Goal: Find contact information: Find contact information

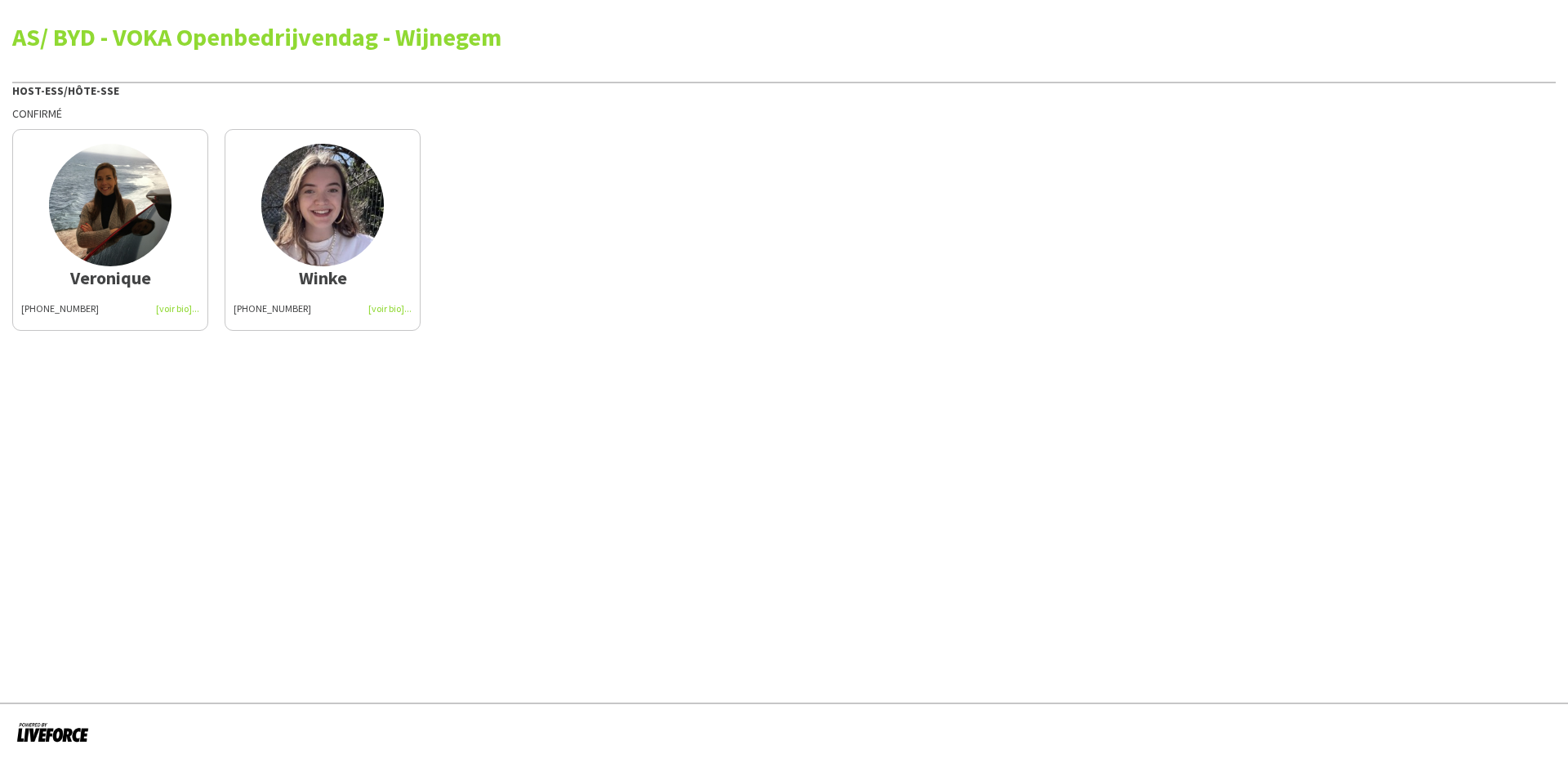
click at [96, 235] on img at bounding box center [111, 206] width 123 height 123
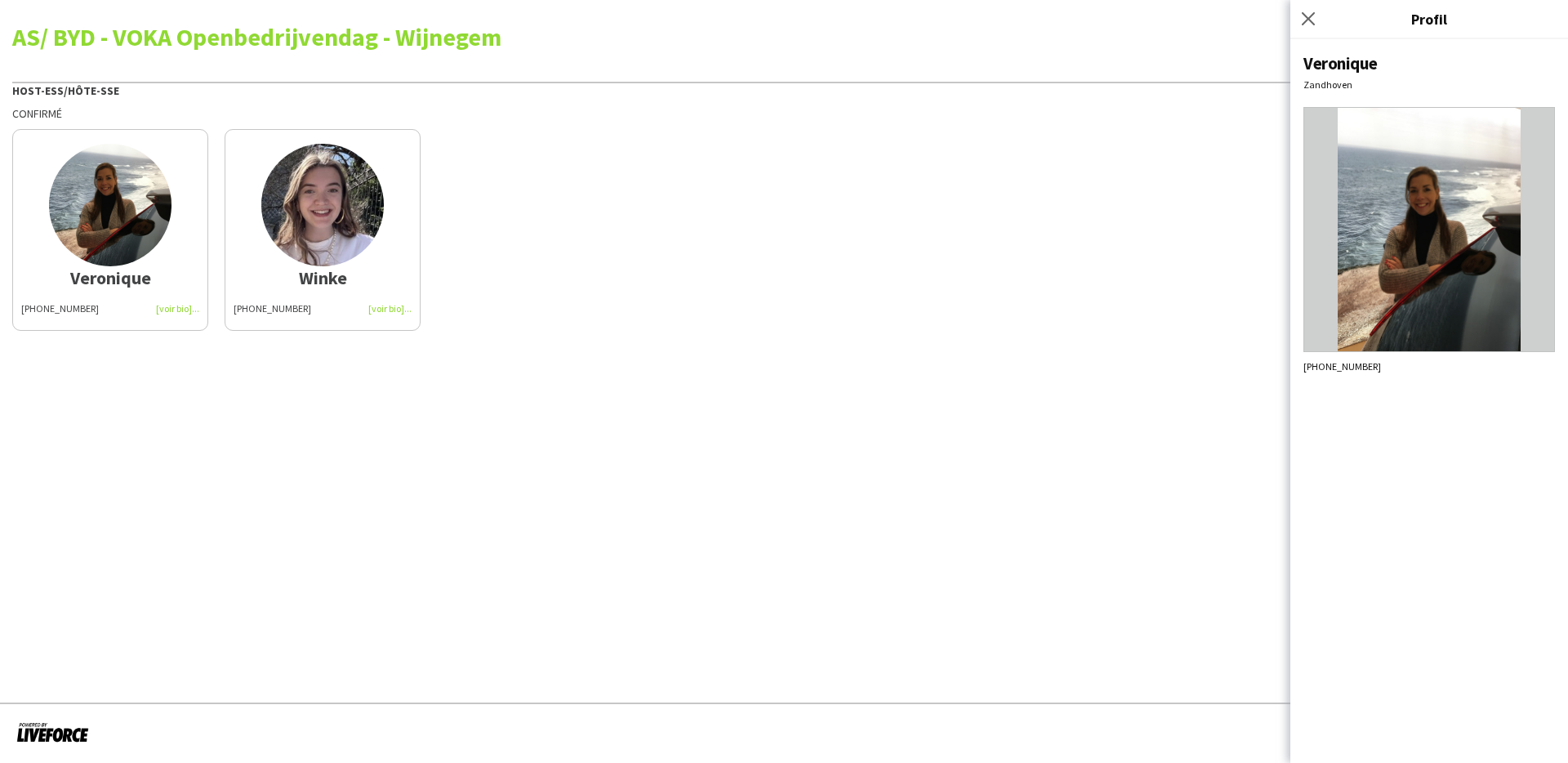
click at [939, 395] on app-share-pages "AS/ BYD - VOKA Openbedrijvendag - Wijnegem Host-ess/Hôte-sse Confirmé Veronique…" at bounding box center [784, 382] width 1568 height 763
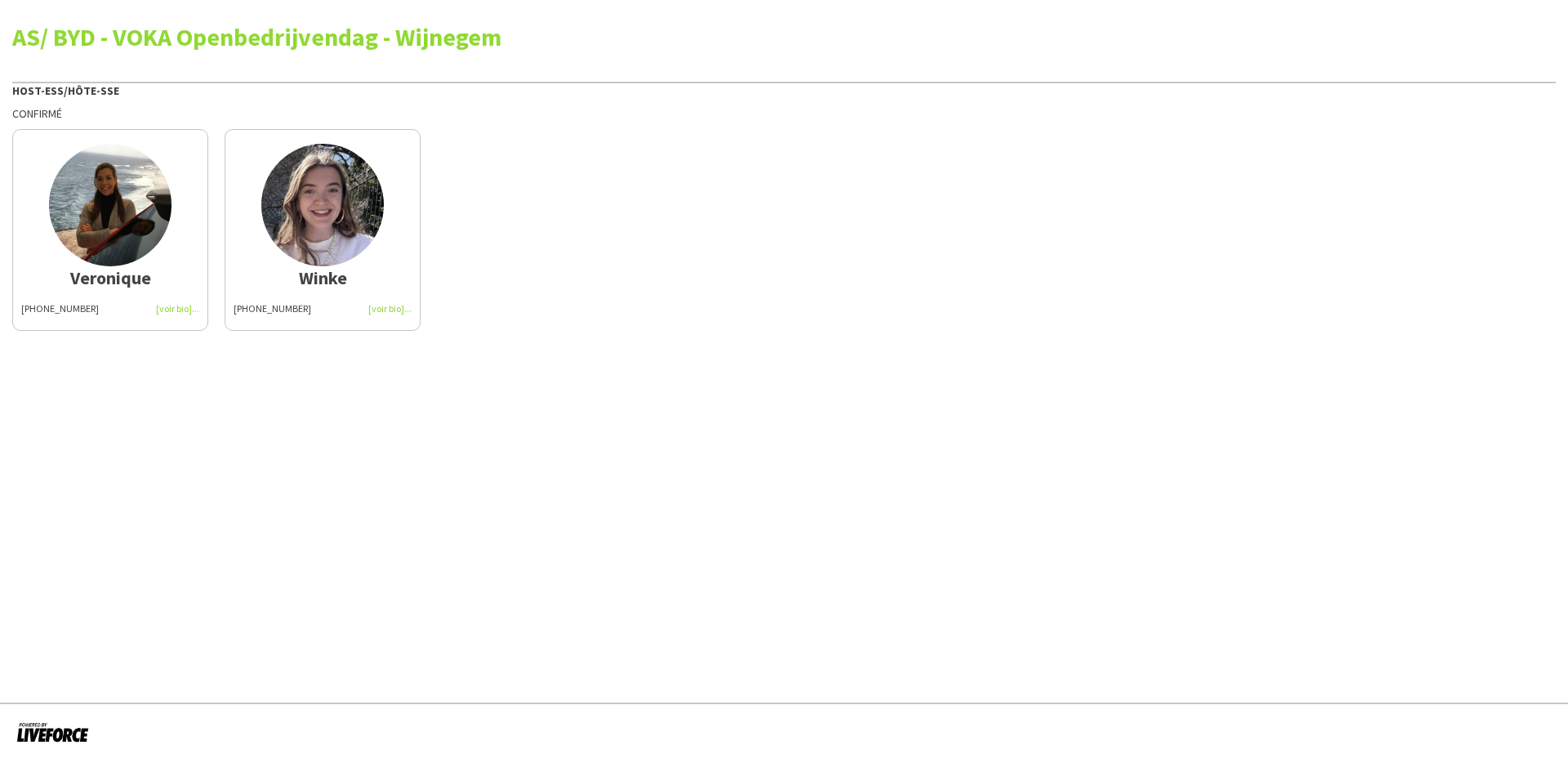
click at [378, 230] on img at bounding box center [323, 206] width 123 height 123
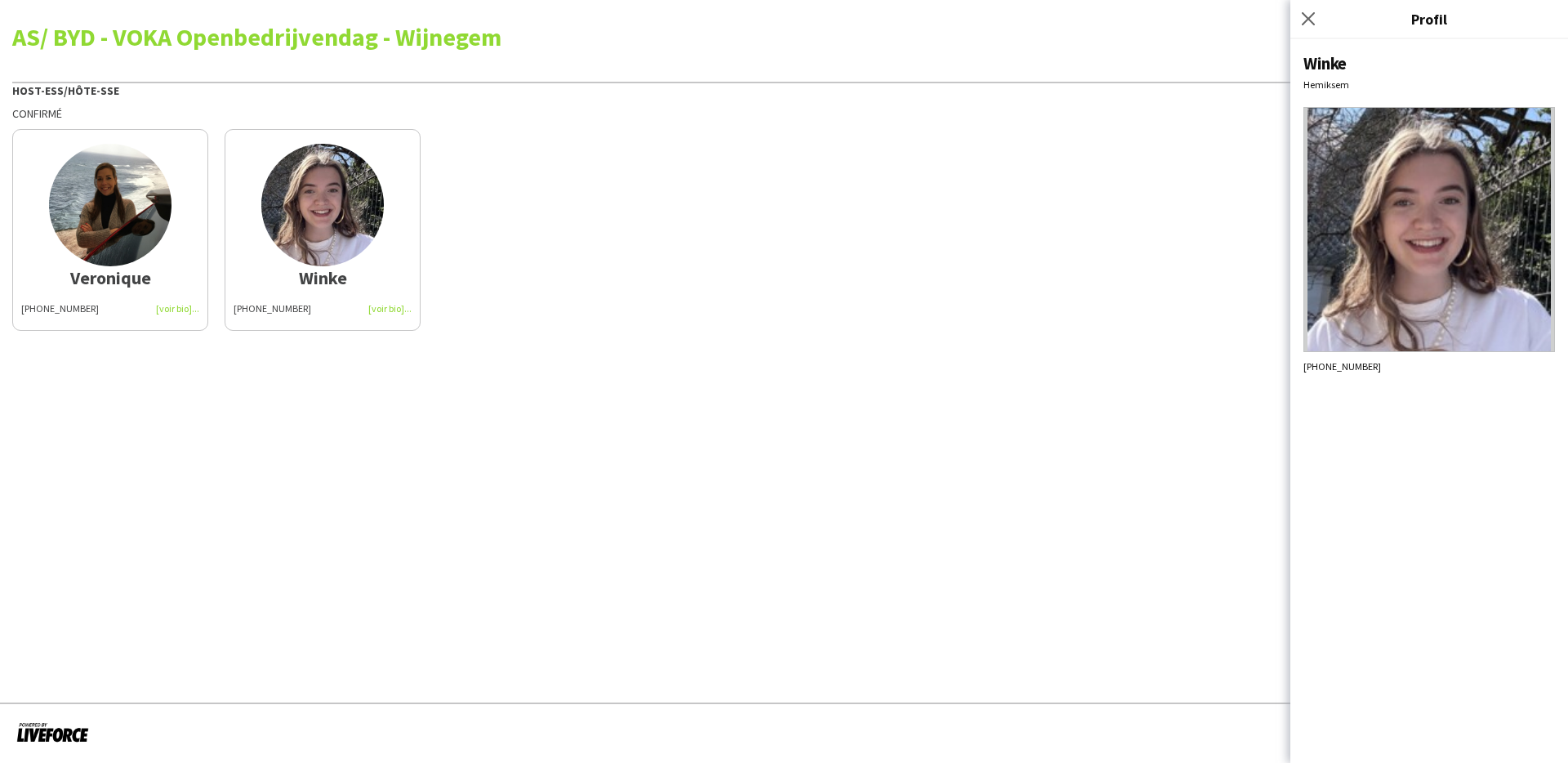
click at [1033, 314] on div "Veronique +32494238771 Winke +32477500225" at bounding box center [783, 226] width 1543 height 210
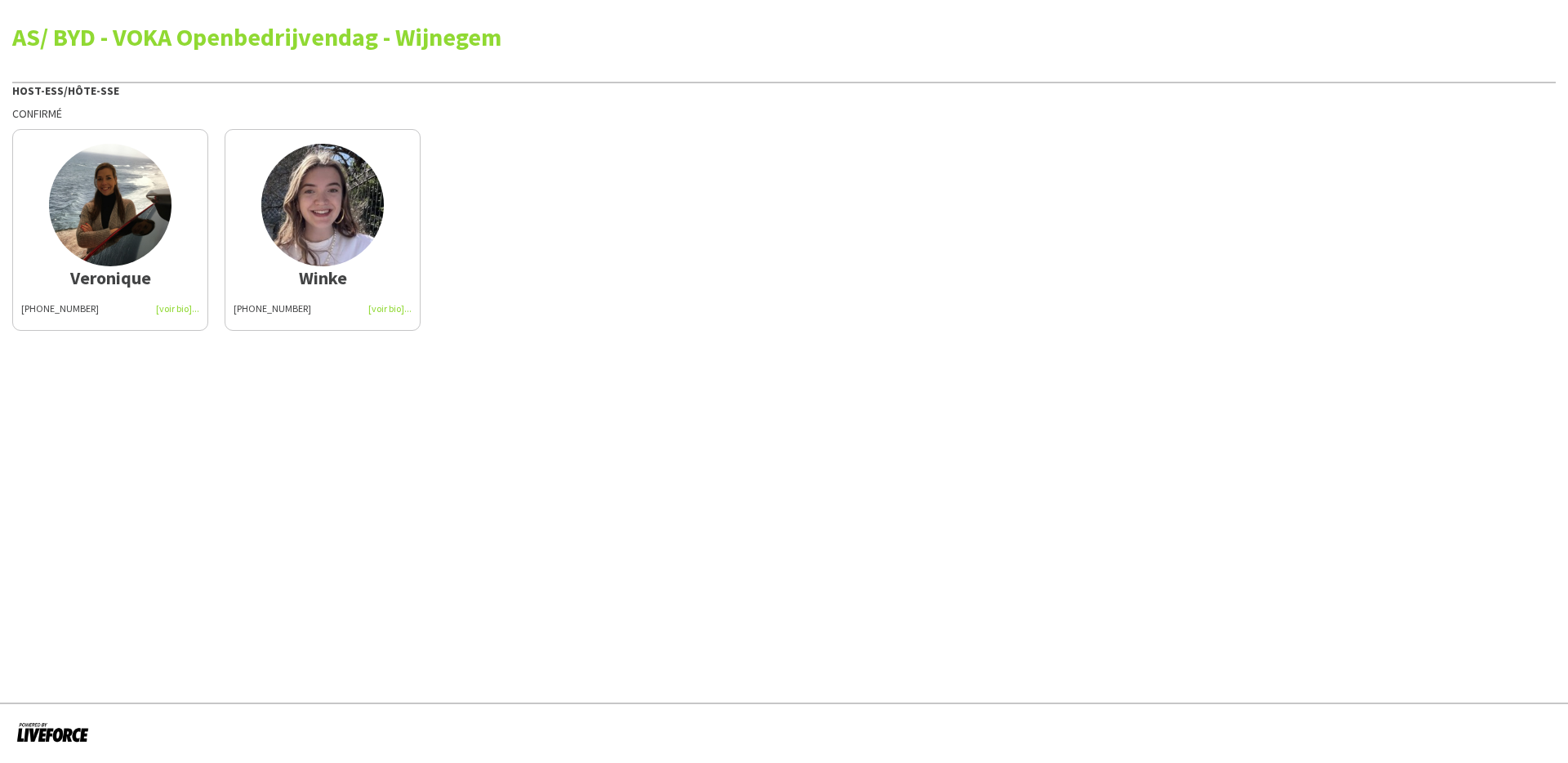
click at [472, 184] on div "Veronique +32494238771 Winke +32477500225" at bounding box center [783, 226] width 1543 height 210
